Goal: Complete application form

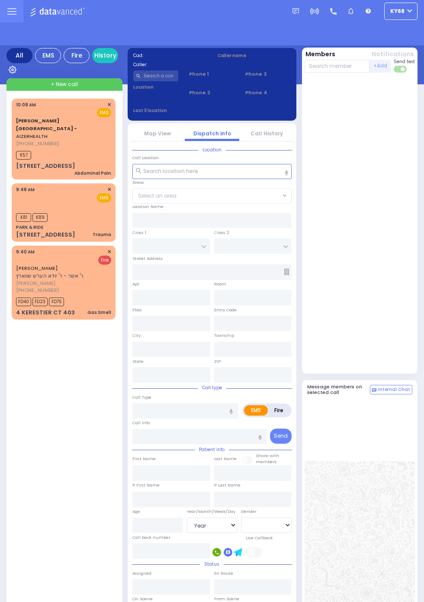
select select "Year"
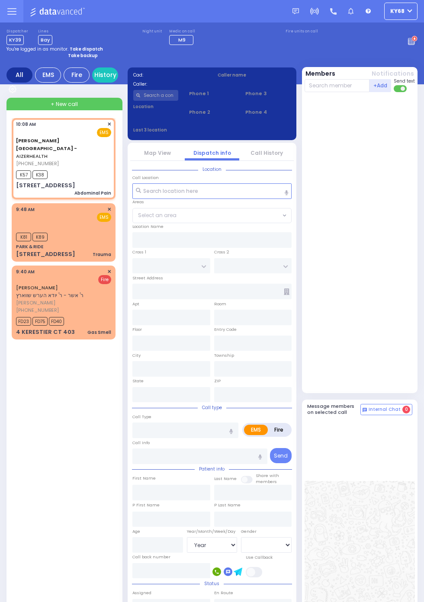
select select
type input "Abdominal Pain"
radio input "true"
type input "32"
select select "Year"
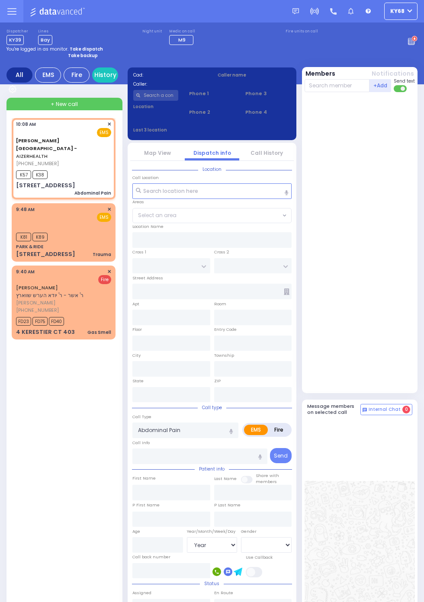
select select "[DEMOGRAPHIC_DATA]"
type input "10:08"
type input "10:10"
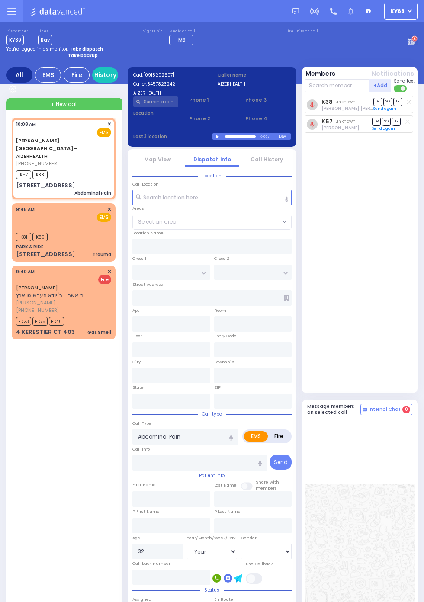
type input "[STREET_ADDRESS]"
type input "Arncliffe"
type input "New South Wales"
type input "2205"
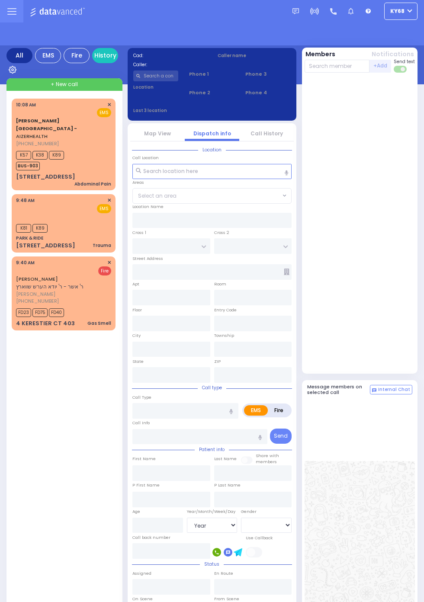
select select "Year"
select select "[DEMOGRAPHIC_DATA]"
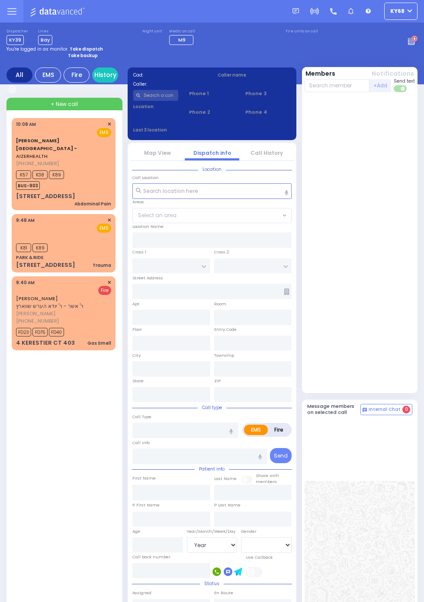
click at [167, 95] on input "text" at bounding box center [155, 95] width 45 height 11
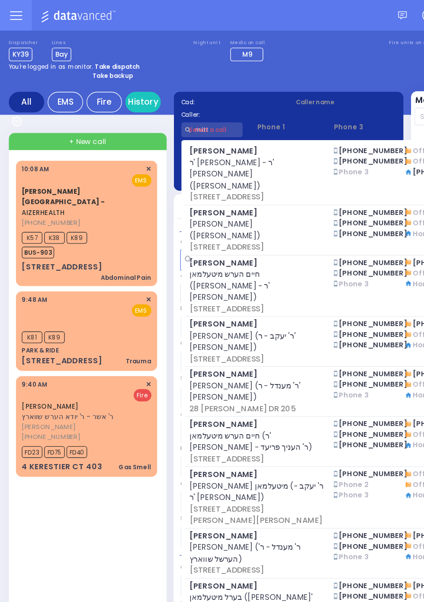
type input "mitt"
click at [231, 35] on div "Dispatcher KY39 ✕ shift has started. Are you ? If not please switch user. Switc…" at bounding box center [211, 37] width 411 height 16
